Goal: Task Accomplishment & Management: Use online tool/utility

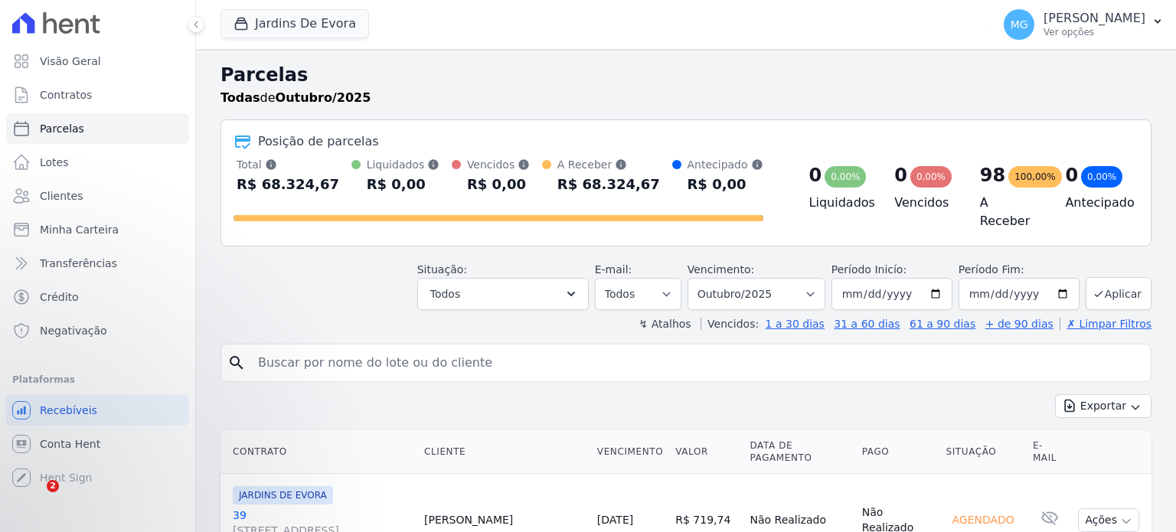
select select
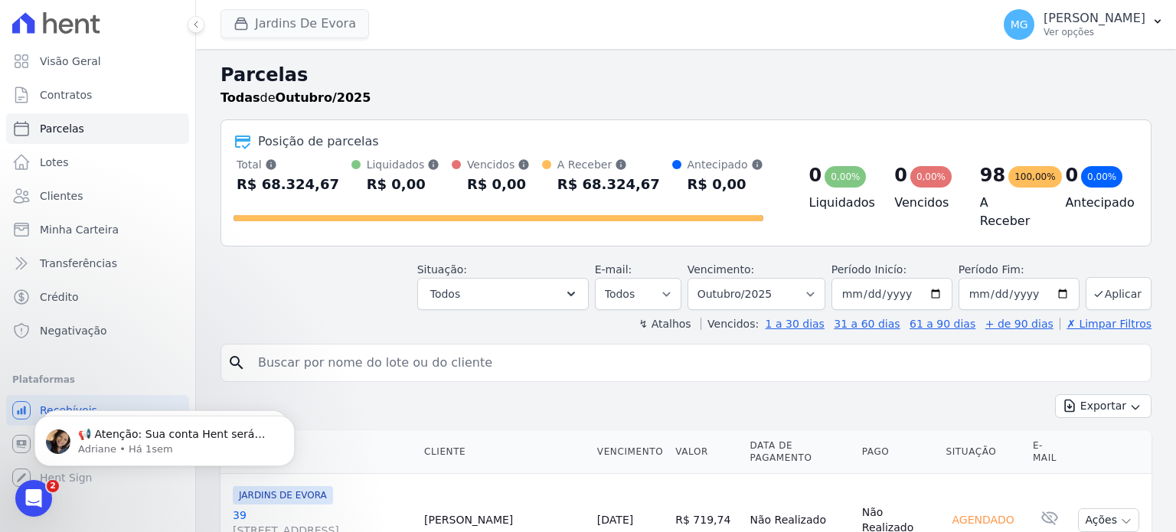
scroll to position [1955, 0]
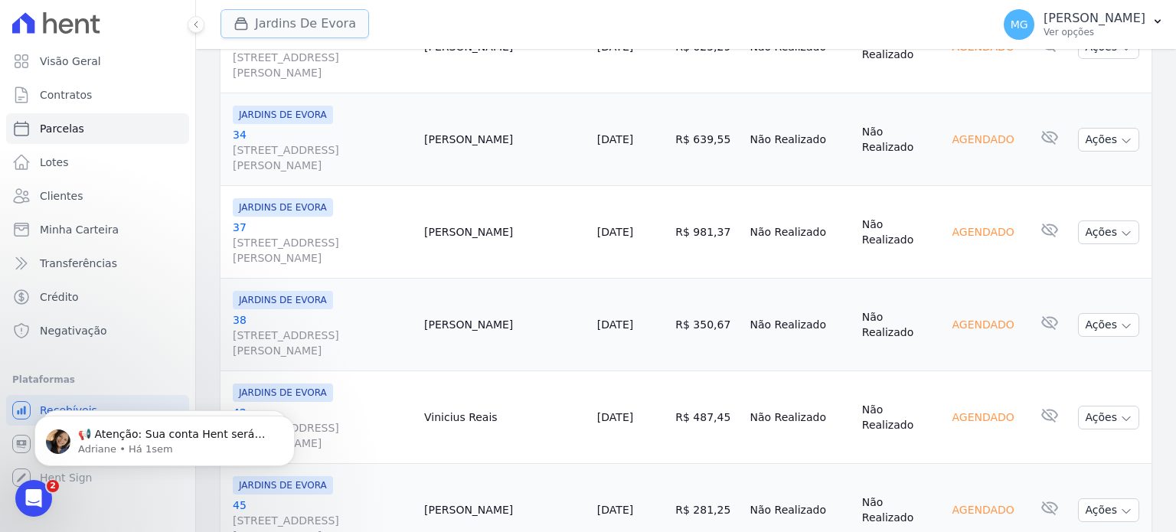
click at [227, 20] on button "Jardins De Evora" at bounding box center [294, 23] width 149 height 29
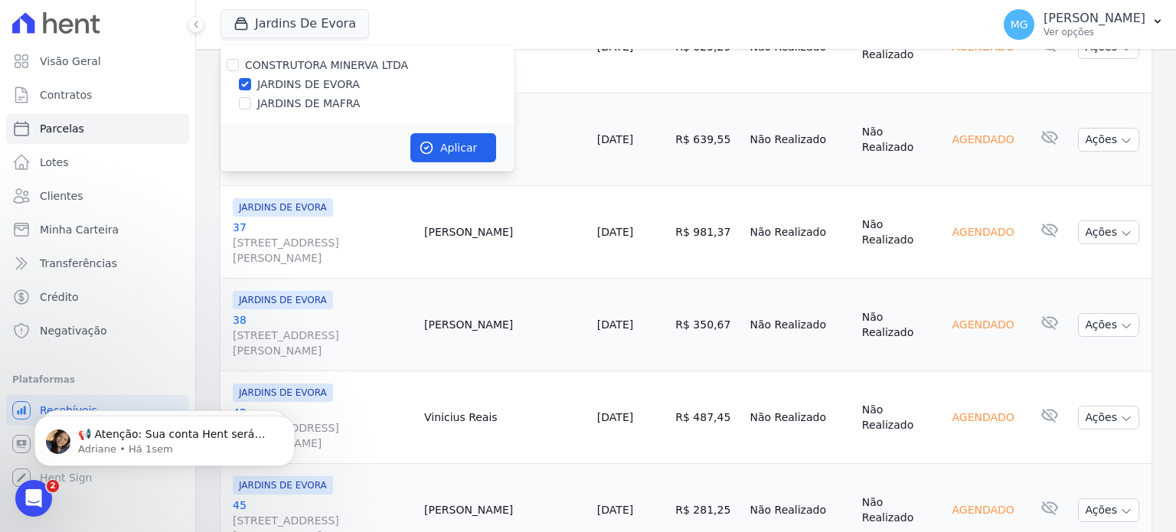
drag, startPoint x: 291, startPoint y: 100, endPoint x: 277, endPoint y: 99, distance: 13.9
click at [289, 100] on label "JARDINS DE MAFRA" at bounding box center [308, 104] width 103 height 16
click at [251, 100] on input "JARDINS DE MAFRA" at bounding box center [245, 103] width 12 height 12
checkbox input "true"
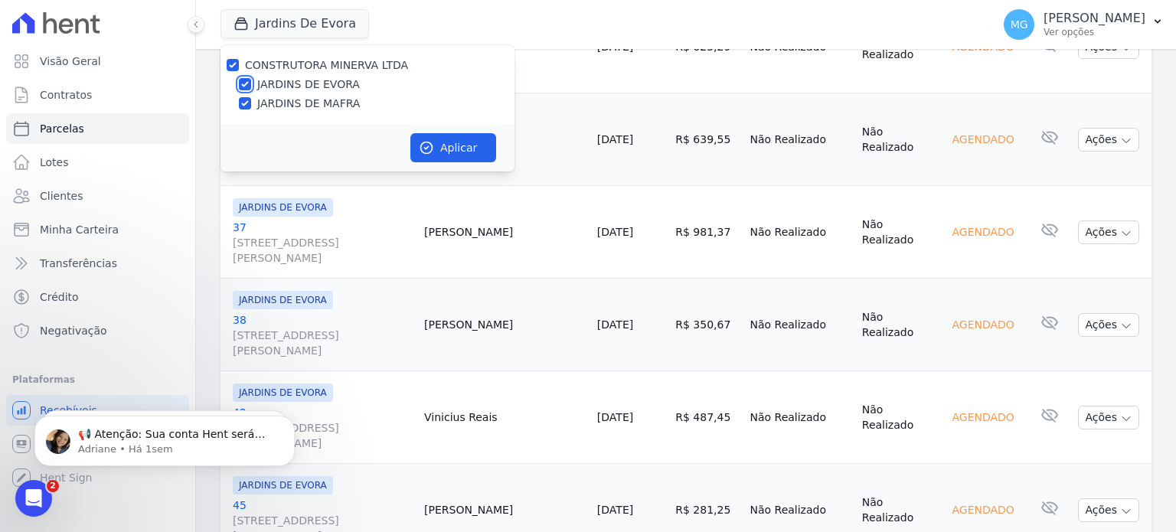
click at [244, 79] on input "JARDINS DE EVORA" at bounding box center [245, 84] width 12 height 12
checkbox input "false"
click at [456, 149] on button "Aplicar" at bounding box center [453, 147] width 86 height 29
select select
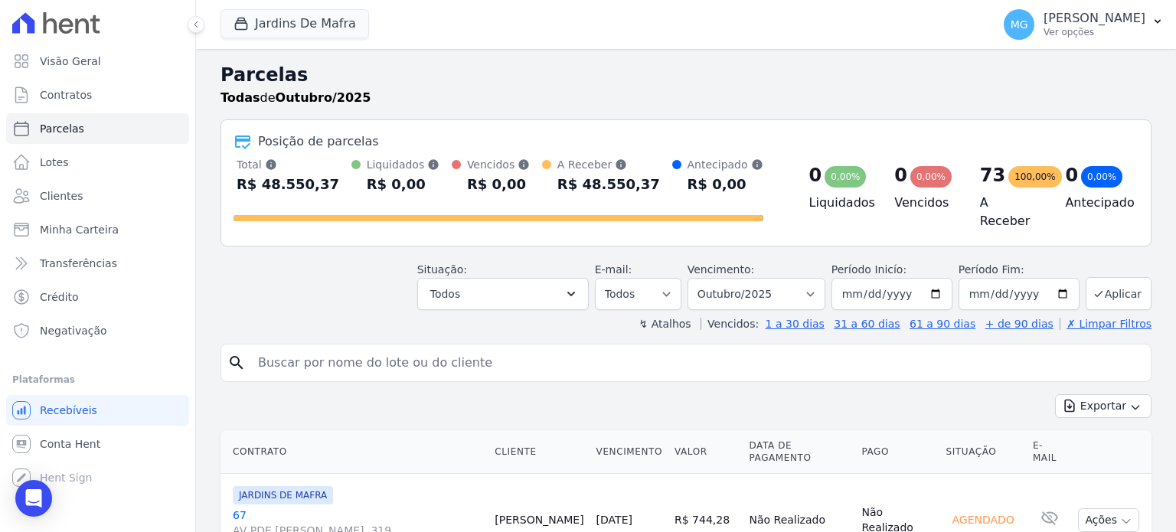
click at [388, 91] on div "Todas de Outubro/2025" at bounding box center [685, 98] width 931 height 18
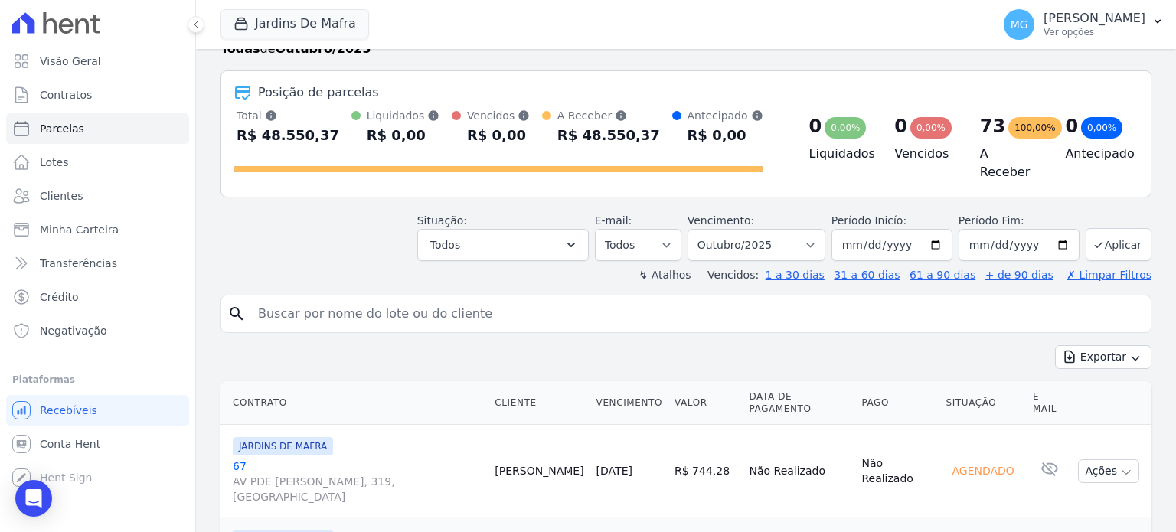
scroll to position [51, 0]
click at [812, 243] on select "Filtrar por período ──────── Todos os meses Agosto/2025 Setembro/2025 Outubro/2…" at bounding box center [756, 243] width 138 height 32
select select "09/2025"
click at [700, 227] on select "Filtrar por período ──────── Todos os meses Agosto/2025 Setembro/2025 Outubro/2…" at bounding box center [756, 243] width 138 height 32
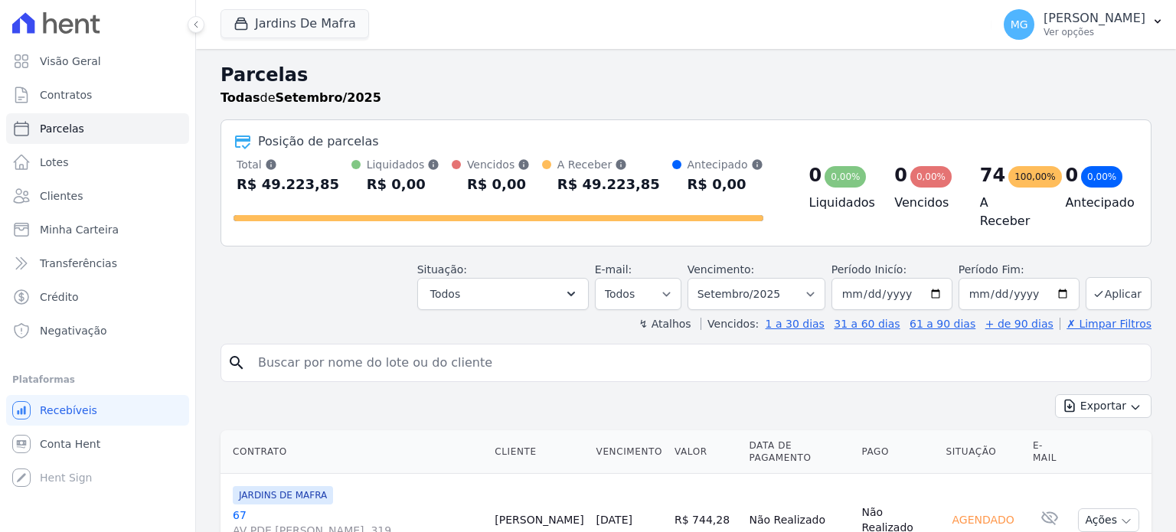
select select
click at [1110, 397] on button "Exportar" at bounding box center [1103, 406] width 96 height 24
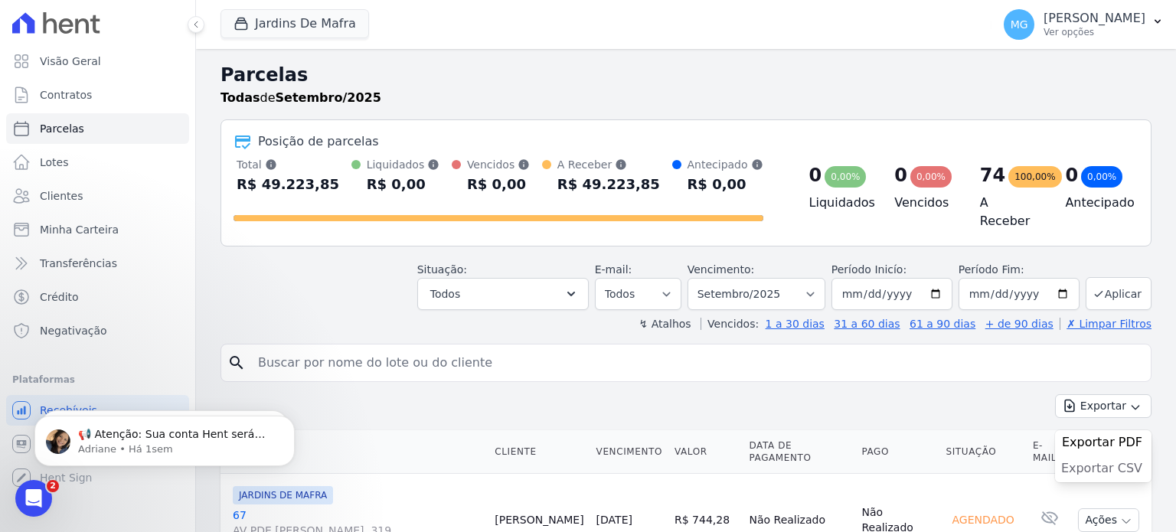
click at [1100, 461] on span "Exportar CSV" at bounding box center [1101, 468] width 81 height 15
